Goal: Find specific page/section: Find specific page/section

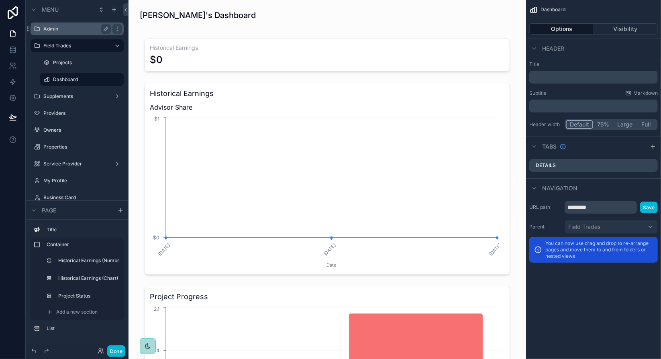
click at [76, 30] on label "Admin" at bounding box center [75, 29] width 64 height 6
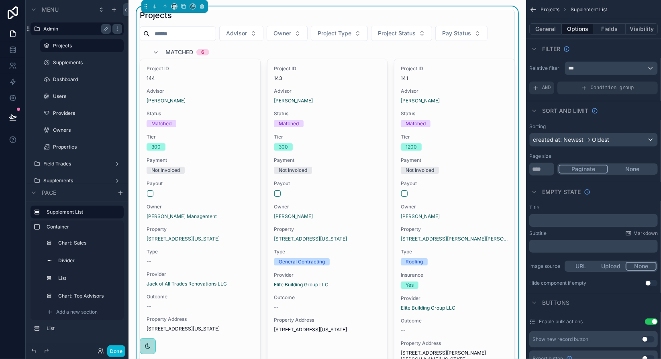
click at [157, 53] on icon "scrollable content" at bounding box center [156, 52] width 6 height 6
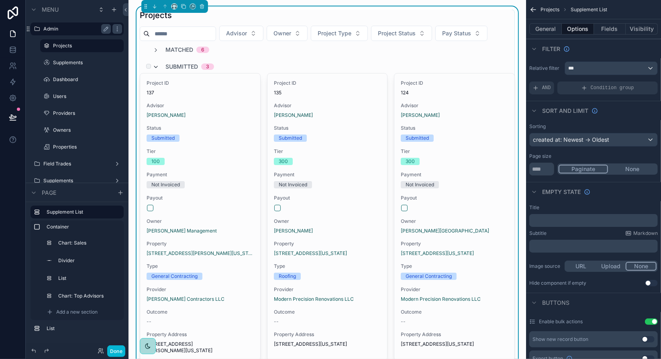
click at [158, 66] on icon "scrollable content" at bounding box center [156, 67] width 6 height 6
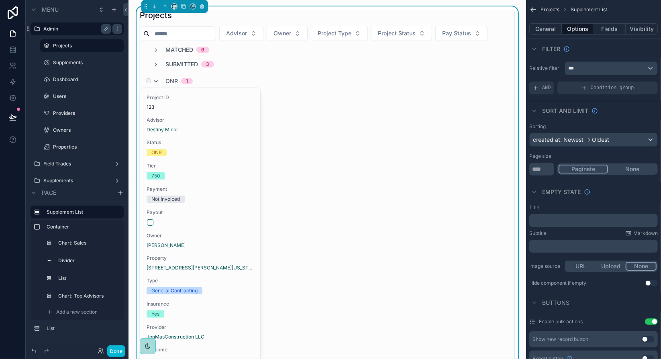
click at [155, 81] on icon "scrollable content" at bounding box center [156, 81] width 6 height 6
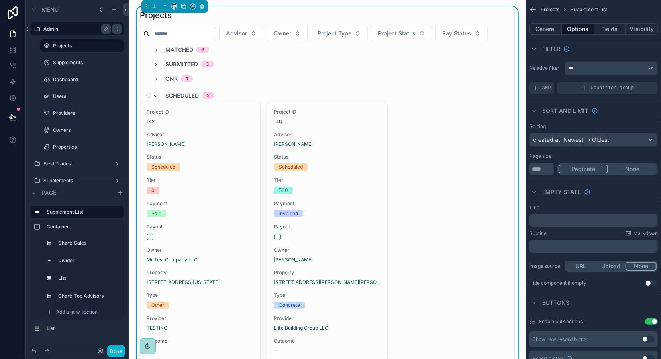
click at [157, 94] on icon "scrollable content" at bounding box center [156, 96] width 6 height 6
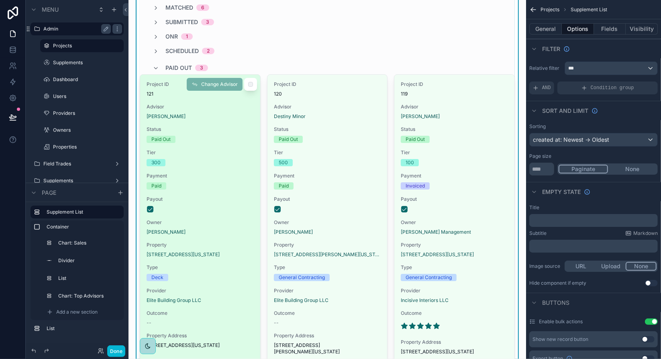
scroll to position [40, 0]
